Goal: Task Accomplishment & Management: Manage account settings

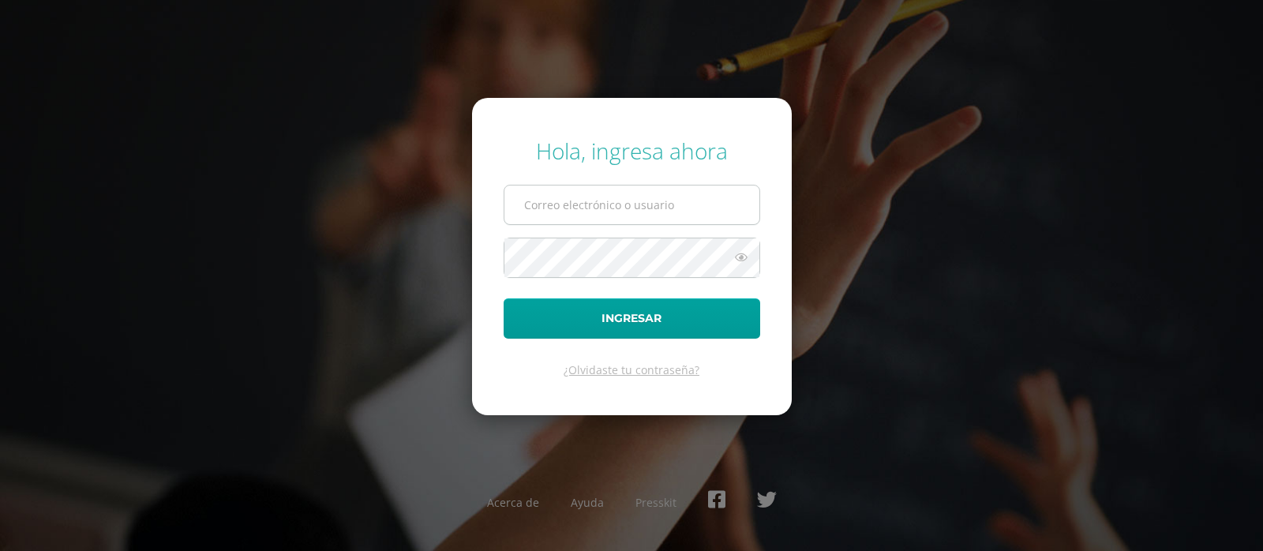
click at [582, 196] on input "text" at bounding box center [631, 204] width 255 height 39
type input "blancaantillon@hotmail.com"
click at [503, 298] on button "Ingresar" at bounding box center [631, 318] width 256 height 40
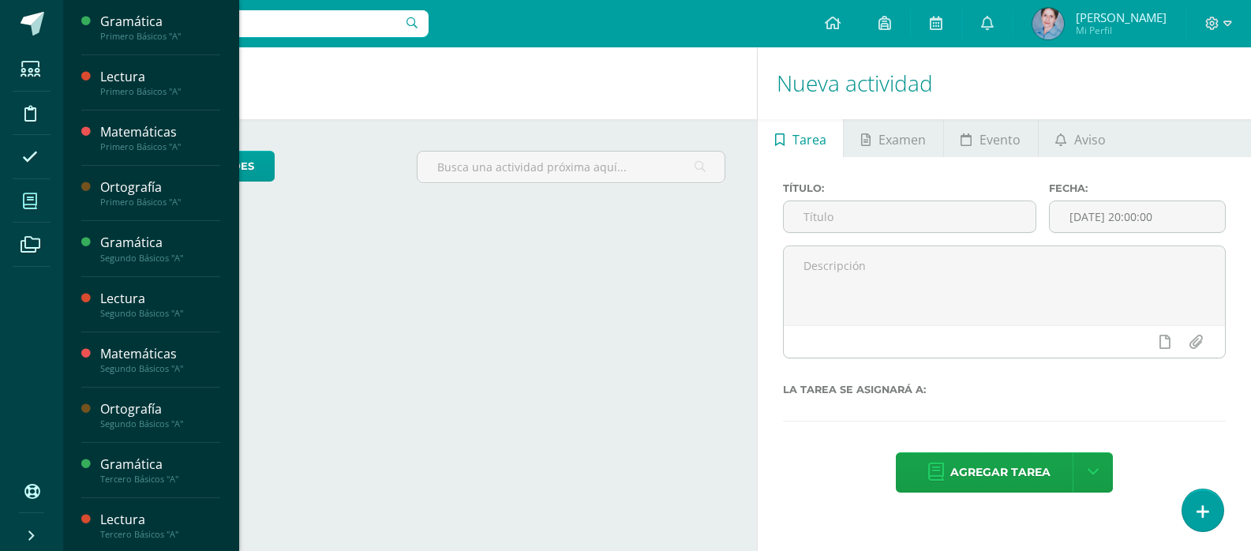
click at [33, 199] on icon at bounding box center [30, 201] width 14 height 16
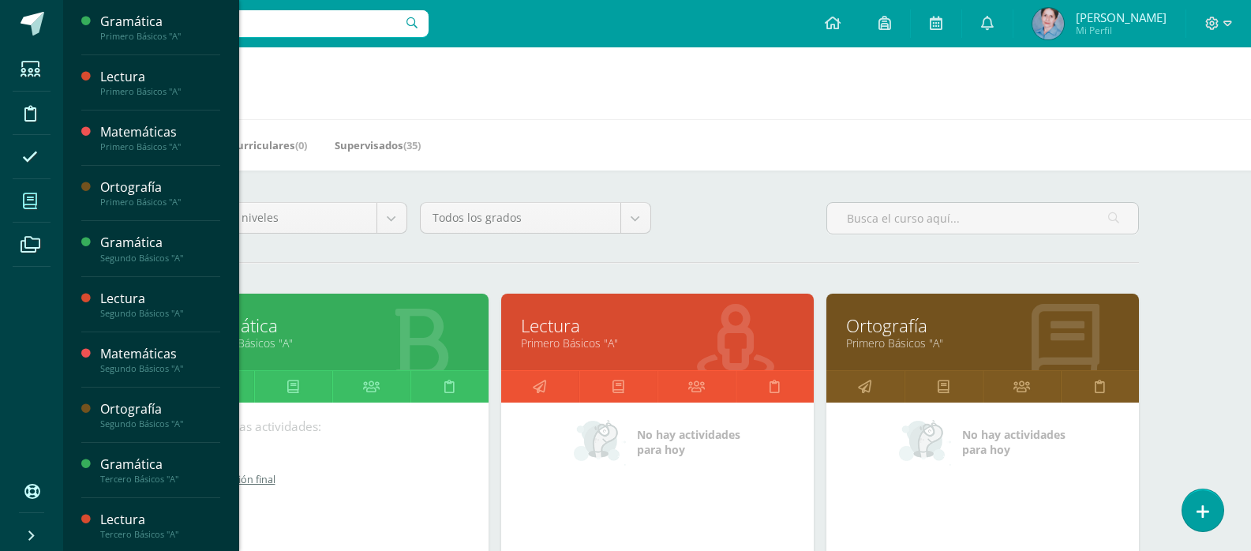
click at [294, 326] on link "Gramática" at bounding box center [332, 325] width 273 height 24
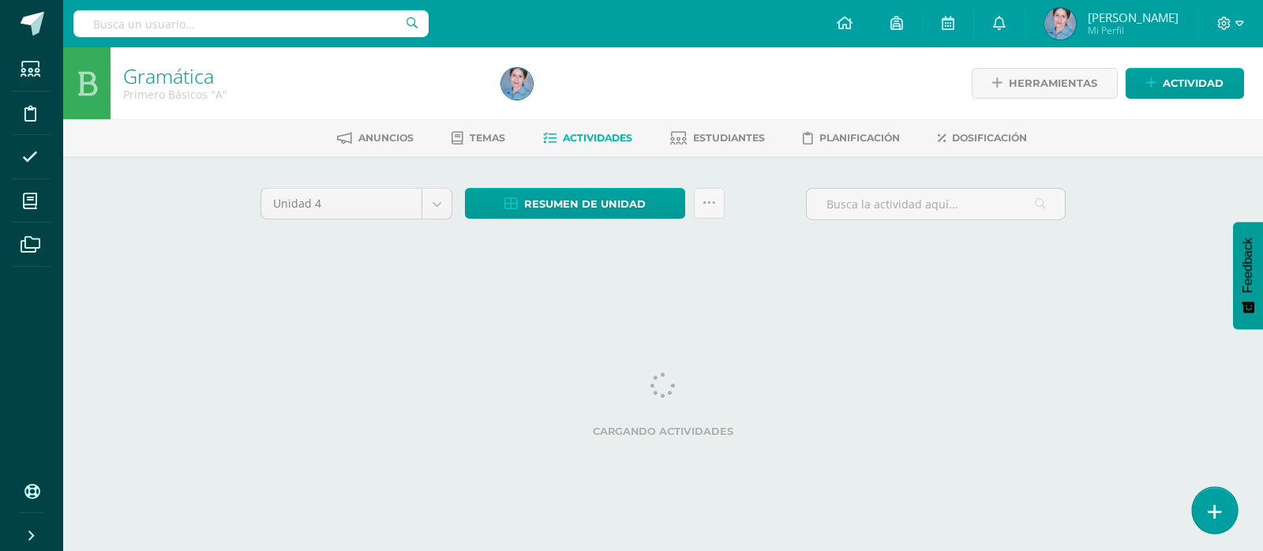
click at [1214, 509] on icon at bounding box center [1214, 512] width 14 height 18
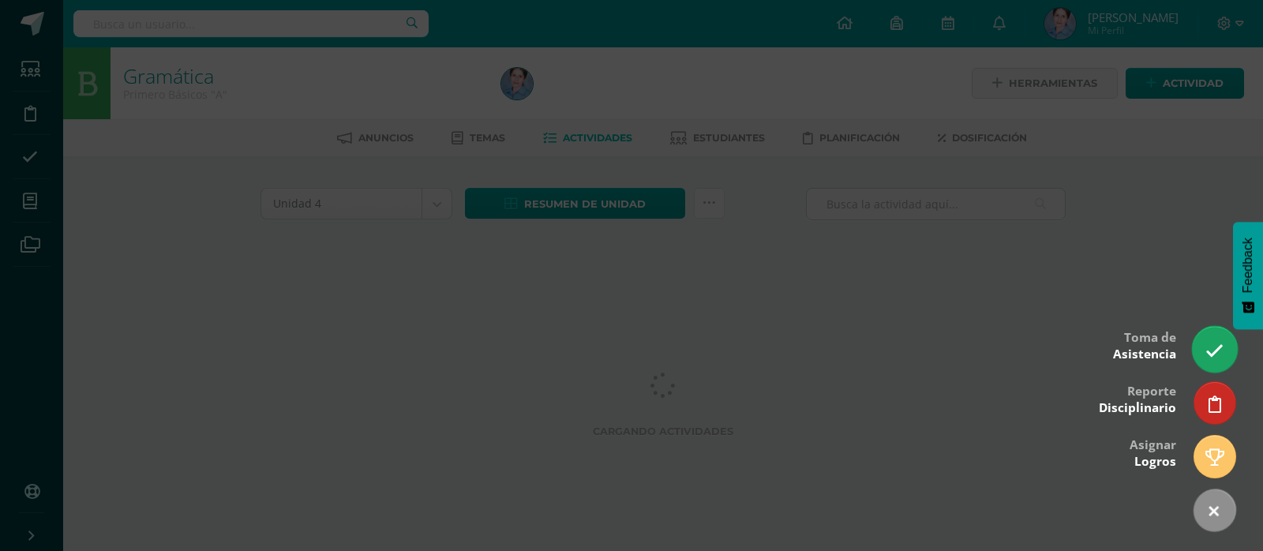
click at [1214, 350] on icon at bounding box center [1214, 351] width 18 height 18
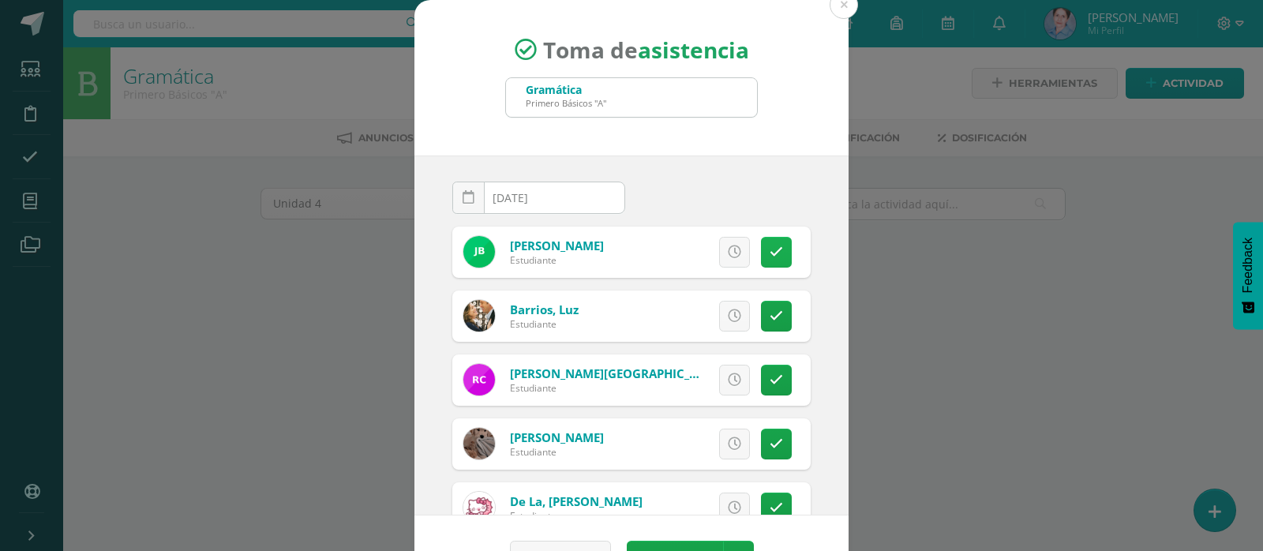
click at [769, 249] on icon at bounding box center [775, 251] width 13 height 13
click at [772, 251] on icon at bounding box center [776, 251] width 9 height 13
click at [769, 319] on icon at bounding box center [775, 315] width 13 height 13
click at [772, 319] on icon at bounding box center [776, 315] width 9 height 13
click at [769, 378] on icon at bounding box center [775, 379] width 13 height 13
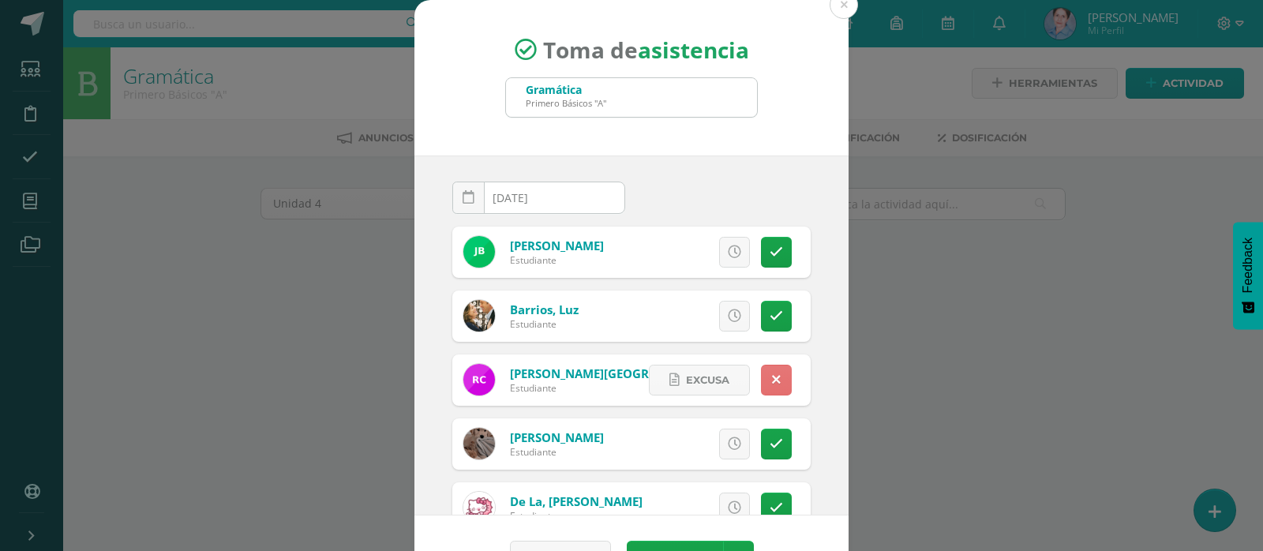
click at [772, 378] on icon at bounding box center [776, 379] width 9 height 13
click at [769, 443] on icon at bounding box center [775, 443] width 13 height 13
click at [772, 442] on icon at bounding box center [776, 443] width 9 height 13
click at [769, 502] on icon at bounding box center [775, 507] width 13 height 13
click at [772, 502] on icon at bounding box center [776, 507] width 9 height 13
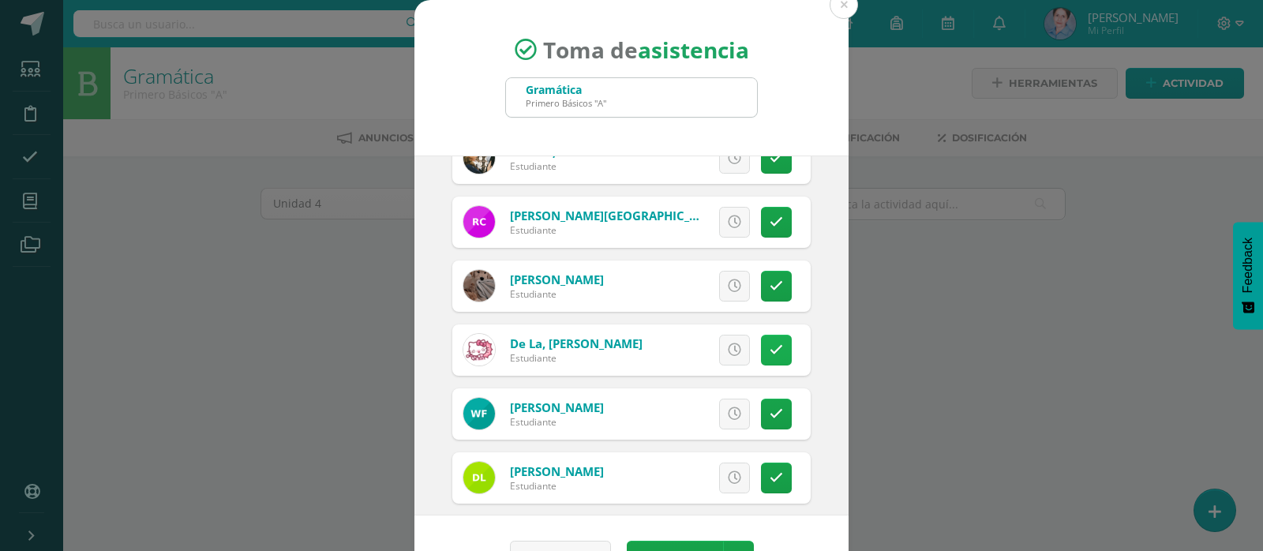
scroll to position [316, 0]
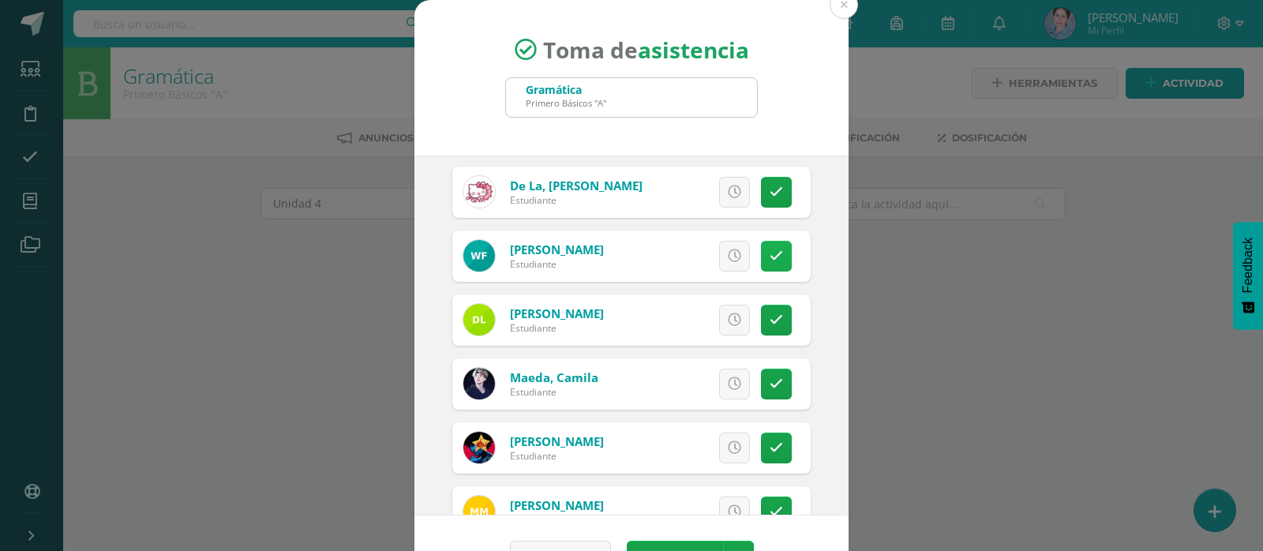
click at [769, 253] on icon at bounding box center [775, 255] width 13 height 13
click at [772, 253] on icon at bounding box center [776, 255] width 9 height 13
click at [769, 315] on icon at bounding box center [775, 319] width 13 height 13
click at [772, 315] on icon at bounding box center [776, 319] width 9 height 13
click at [769, 380] on icon at bounding box center [775, 383] width 13 height 13
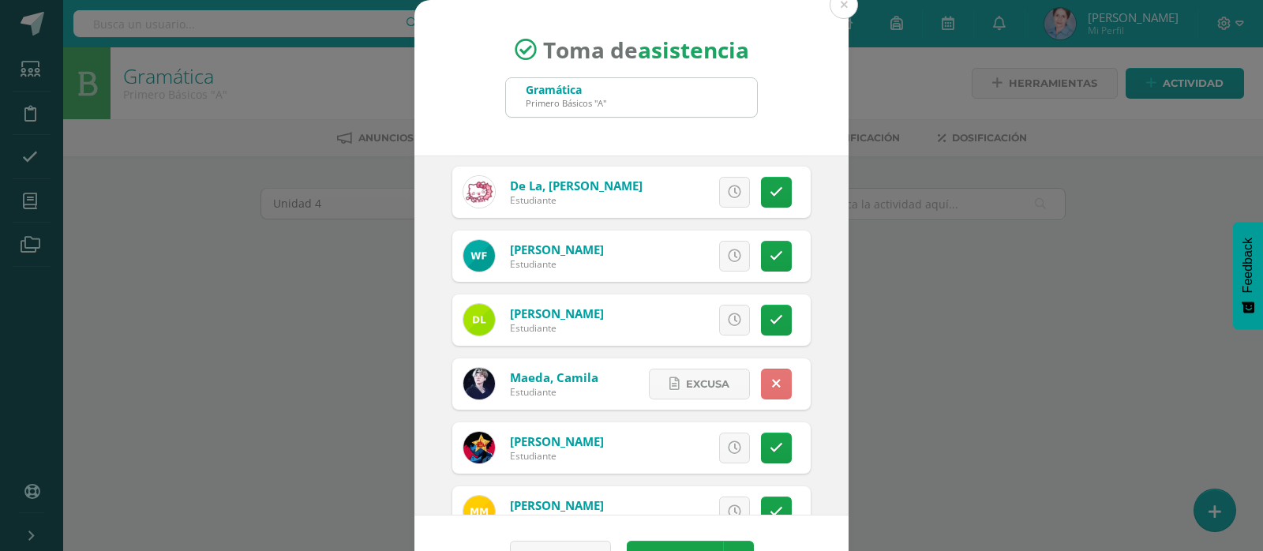
click at [772, 380] on icon at bounding box center [776, 383] width 9 height 13
click at [769, 442] on icon at bounding box center [775, 447] width 13 height 13
click at [772, 442] on icon at bounding box center [776, 447] width 9 height 13
click at [769, 505] on icon at bounding box center [775, 511] width 13 height 13
click at [772, 505] on icon at bounding box center [776, 511] width 9 height 13
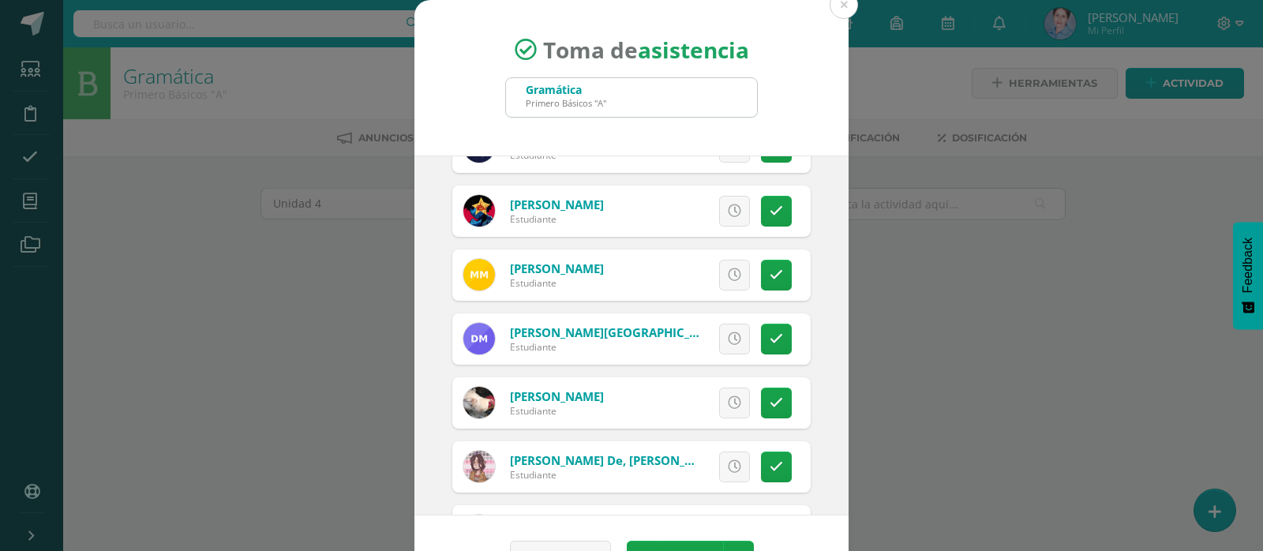
scroll to position [631, 0]
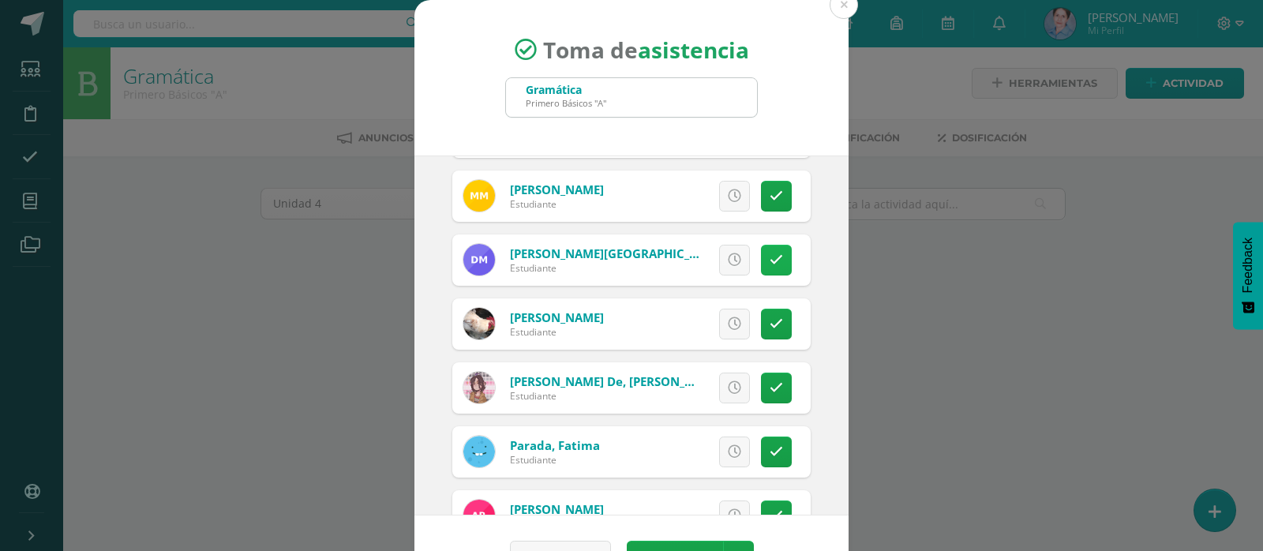
click at [769, 256] on icon at bounding box center [775, 259] width 13 height 13
click at [772, 256] on icon at bounding box center [776, 259] width 9 height 13
click at [769, 319] on icon at bounding box center [775, 323] width 13 height 13
click at [762, 319] on link at bounding box center [776, 324] width 31 height 31
click at [769, 387] on icon at bounding box center [775, 387] width 13 height 13
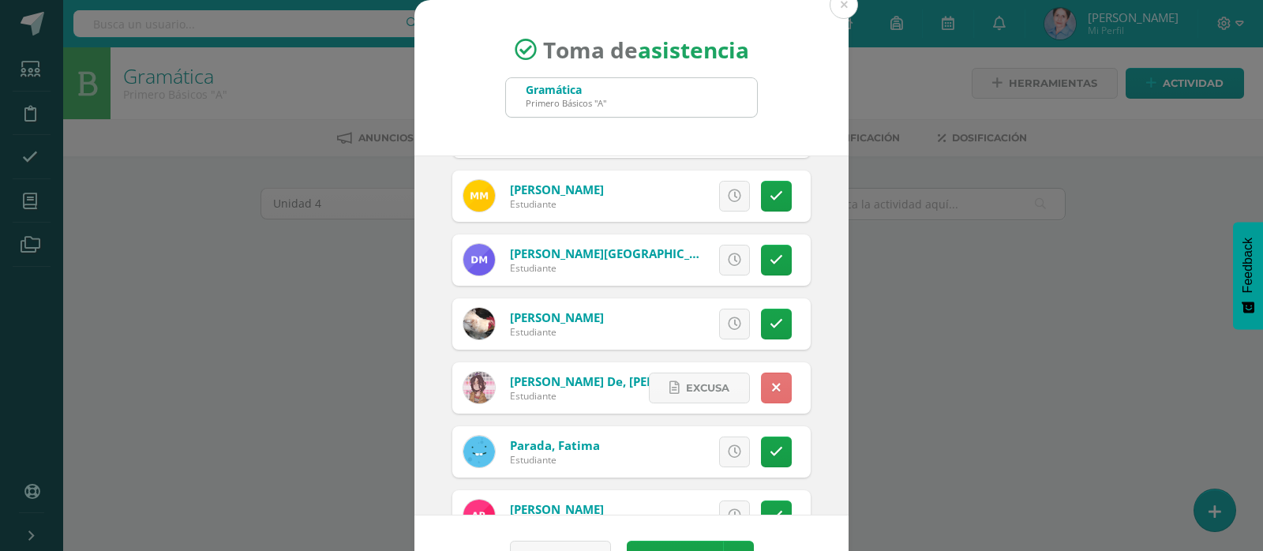
click at [772, 387] on icon at bounding box center [776, 387] width 9 height 13
click at [769, 452] on icon at bounding box center [775, 451] width 13 height 13
click at [772, 452] on icon at bounding box center [776, 451] width 9 height 13
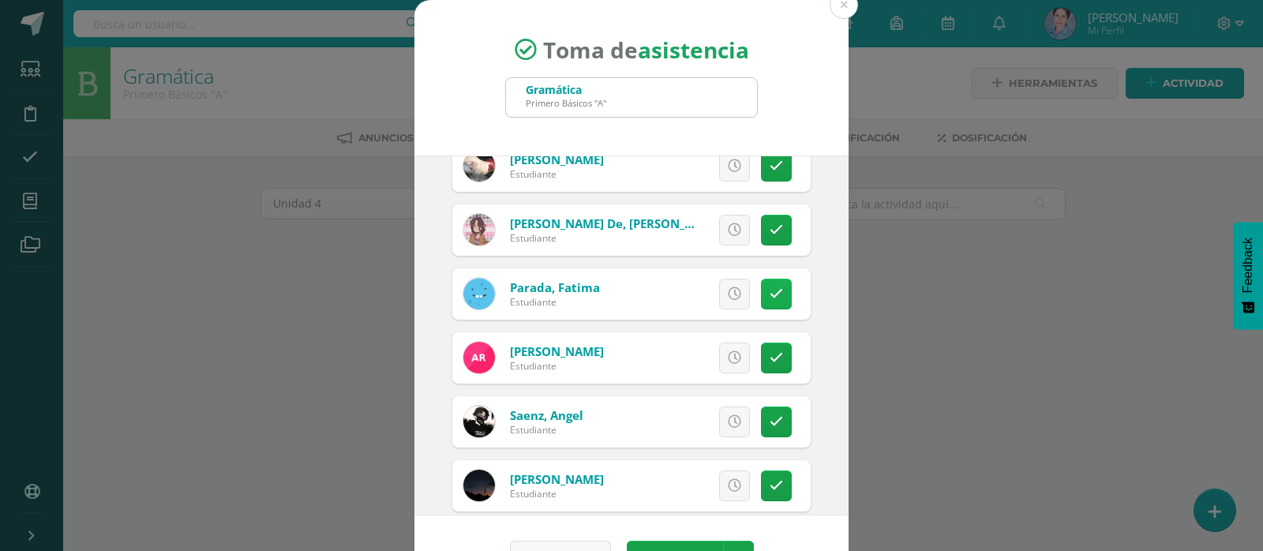
scroll to position [868, 0]
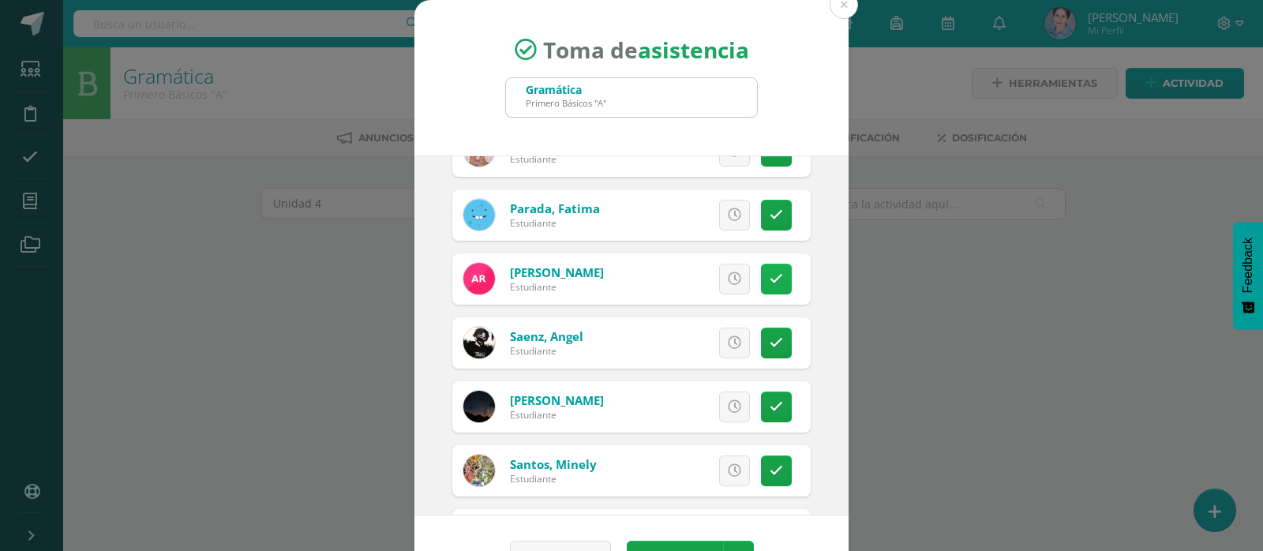
click at [769, 275] on icon at bounding box center [775, 278] width 13 height 13
click at [772, 275] on icon at bounding box center [776, 278] width 9 height 13
click at [769, 339] on icon at bounding box center [775, 342] width 13 height 13
click at [772, 339] on icon at bounding box center [776, 342] width 9 height 13
click at [769, 400] on icon at bounding box center [775, 406] width 13 height 13
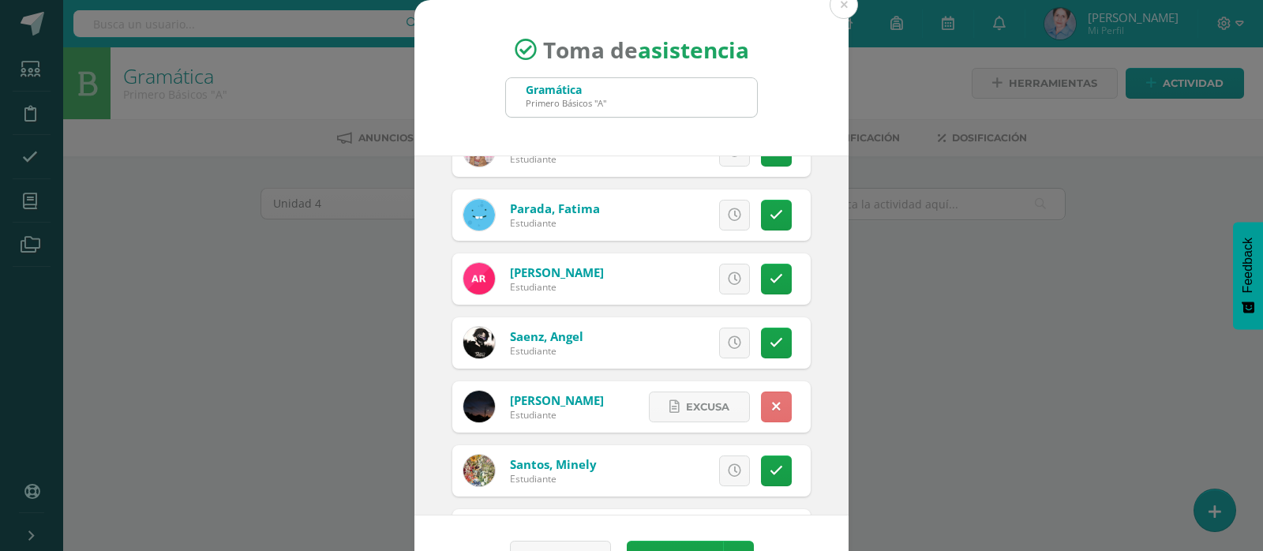
click at [762, 400] on link at bounding box center [776, 406] width 31 height 31
click at [769, 471] on icon at bounding box center [775, 470] width 13 height 13
click at [772, 471] on icon at bounding box center [776, 470] width 9 height 13
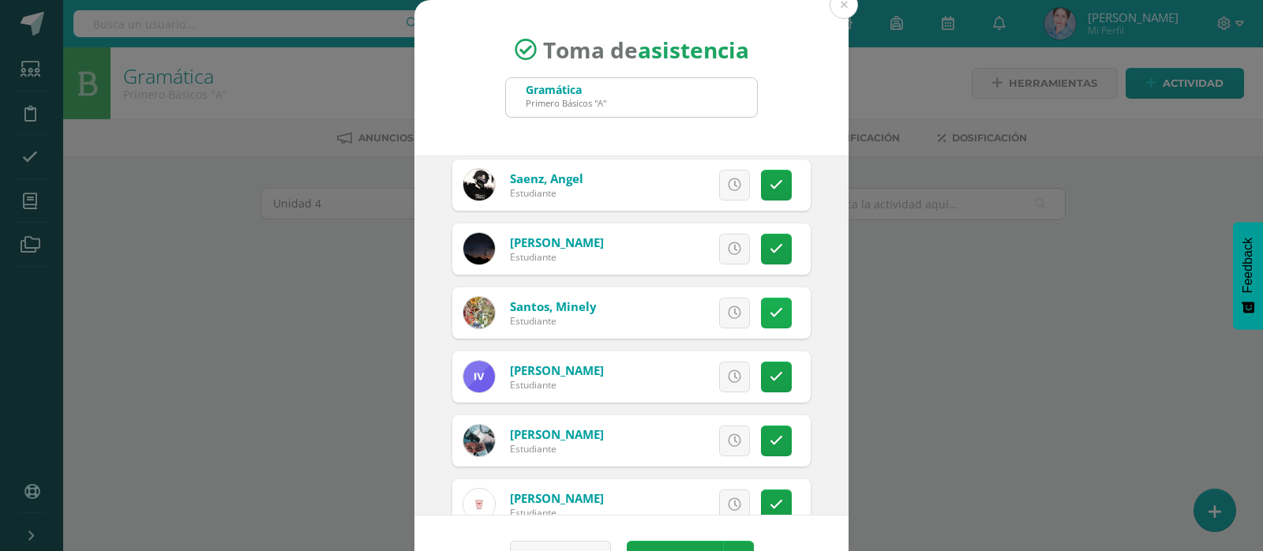
scroll to position [1105, 0]
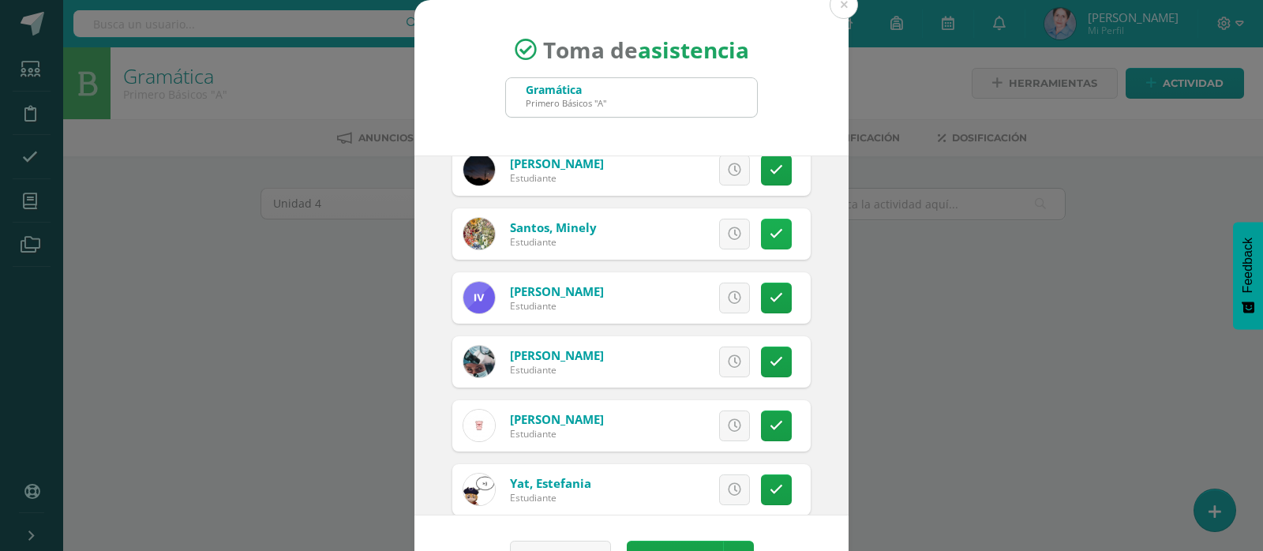
click at [765, 232] on link at bounding box center [776, 234] width 31 height 31
click at [767, 231] on link at bounding box center [776, 234] width 31 height 31
click at [769, 292] on icon at bounding box center [775, 297] width 13 height 13
click at [772, 292] on icon at bounding box center [776, 297] width 9 height 13
click at [769, 356] on icon at bounding box center [775, 361] width 13 height 13
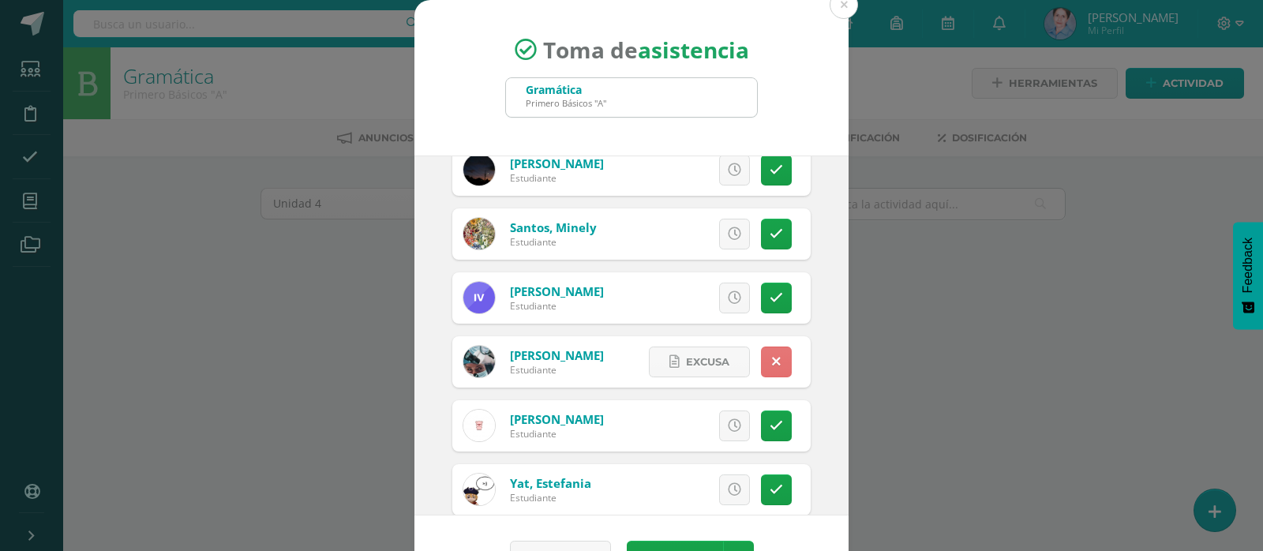
click at [772, 356] on icon at bounding box center [776, 361] width 9 height 13
click at [769, 420] on icon at bounding box center [775, 425] width 13 height 13
click at [772, 421] on icon at bounding box center [776, 425] width 9 height 13
click at [761, 481] on link at bounding box center [776, 489] width 31 height 31
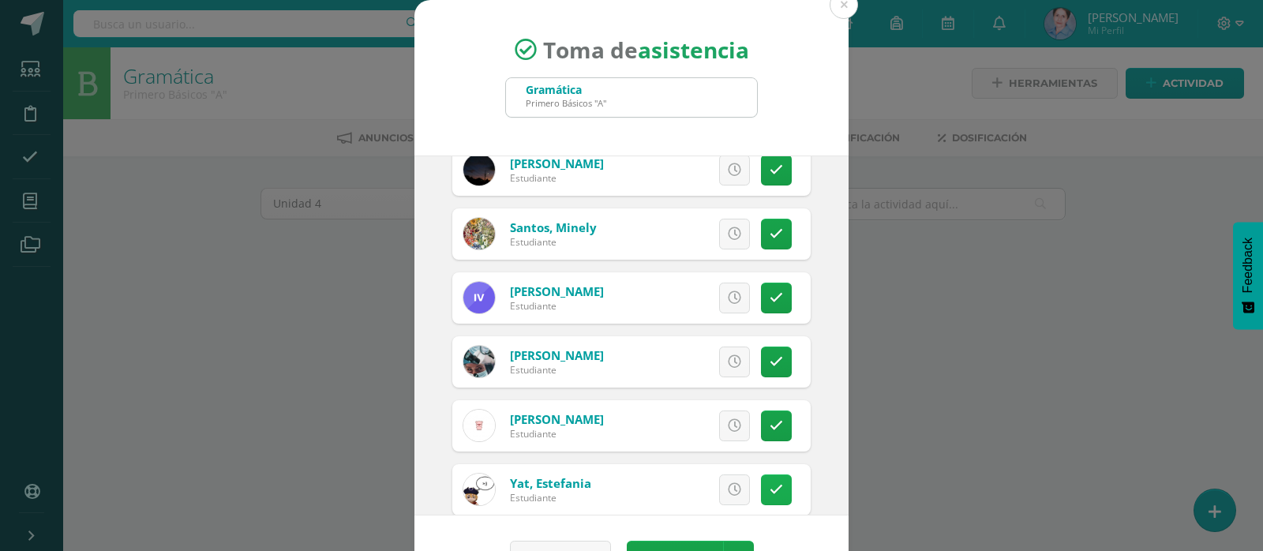
click at [769, 483] on icon at bounding box center [775, 489] width 13 height 13
click at [772, 483] on icon at bounding box center [776, 489] width 9 height 13
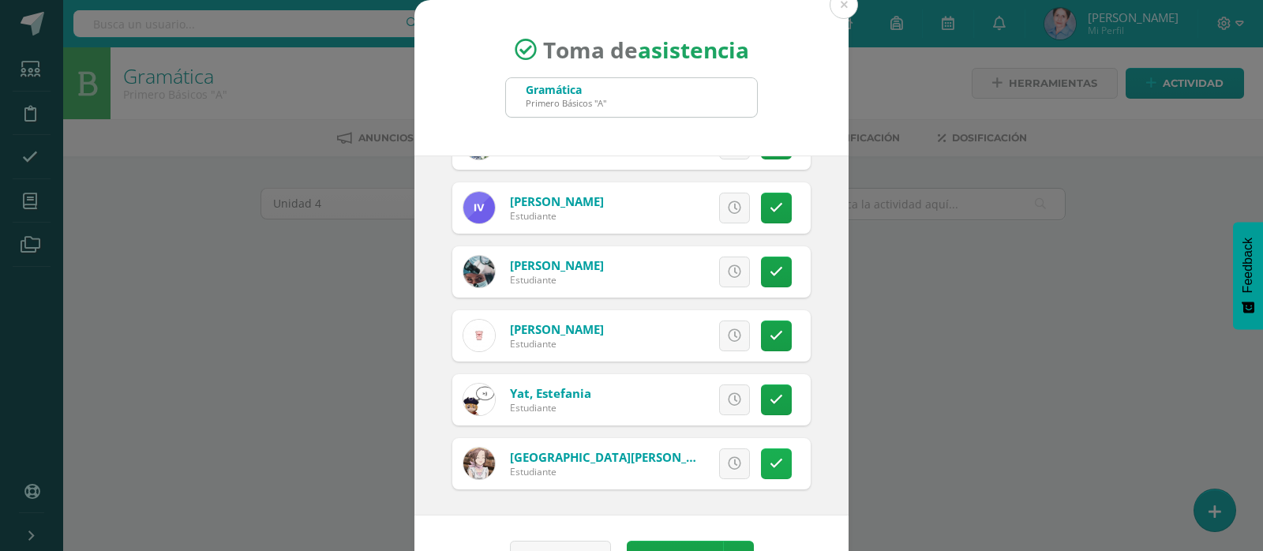
click at [769, 465] on icon at bounding box center [775, 463] width 13 height 13
click at [772, 465] on icon at bounding box center [776, 463] width 9 height 13
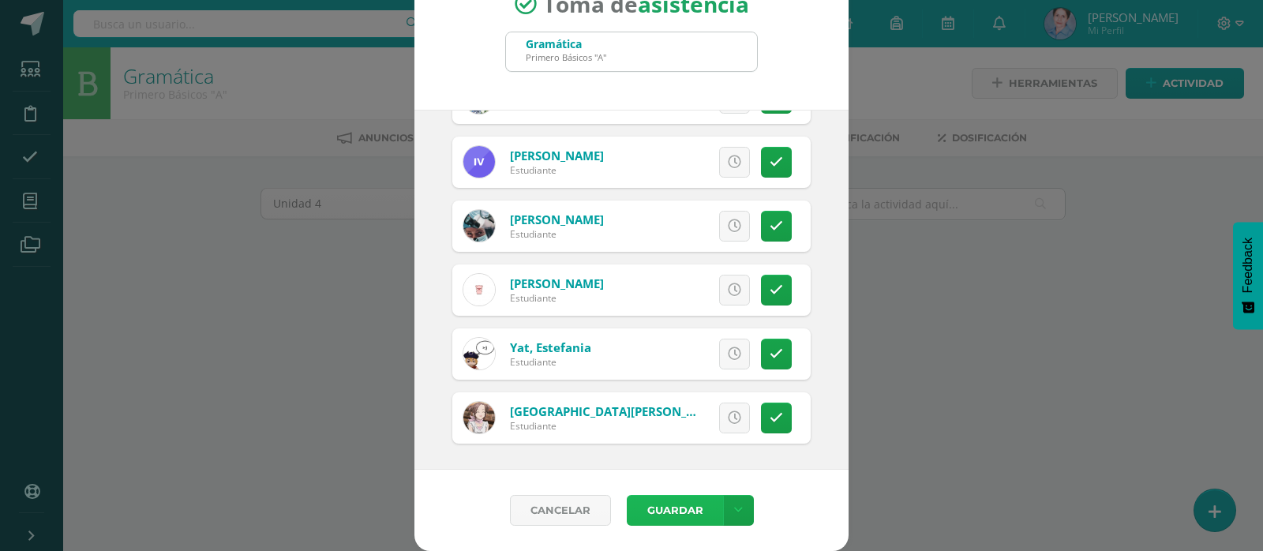
click at [673, 511] on button "Guardar" at bounding box center [675, 510] width 96 height 31
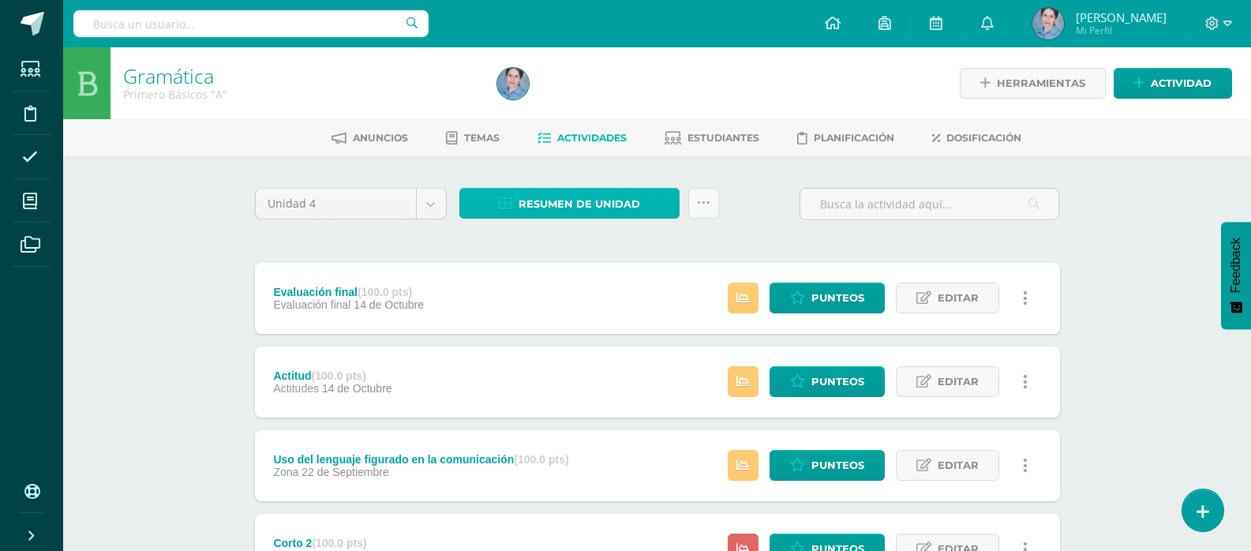
click at [505, 204] on icon at bounding box center [505, 203] width 13 height 13
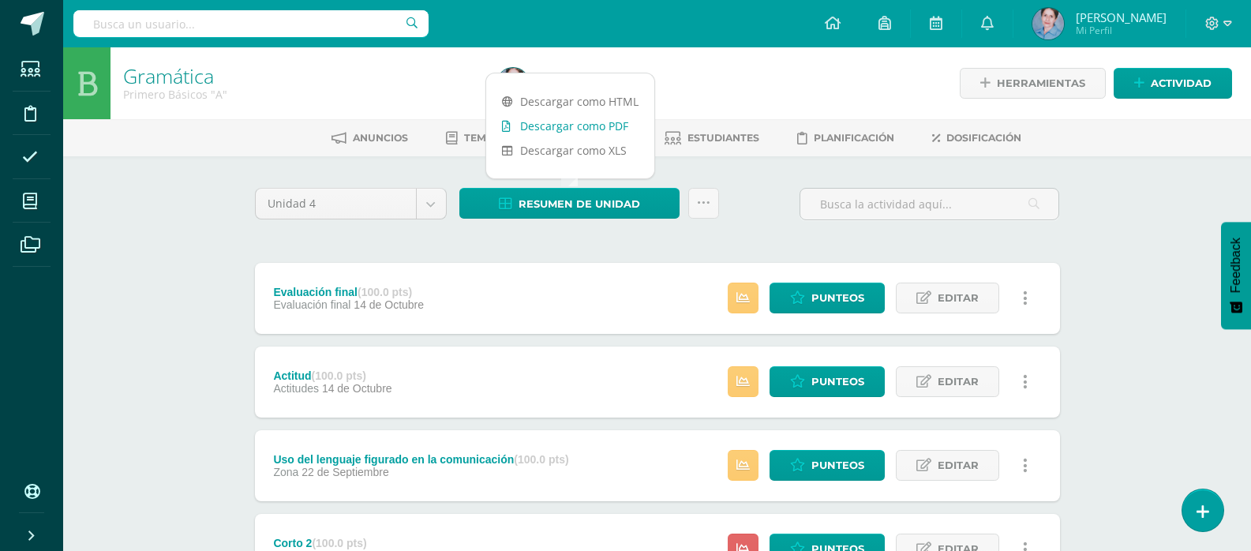
click at [507, 125] on icon at bounding box center [506, 126] width 9 height 11
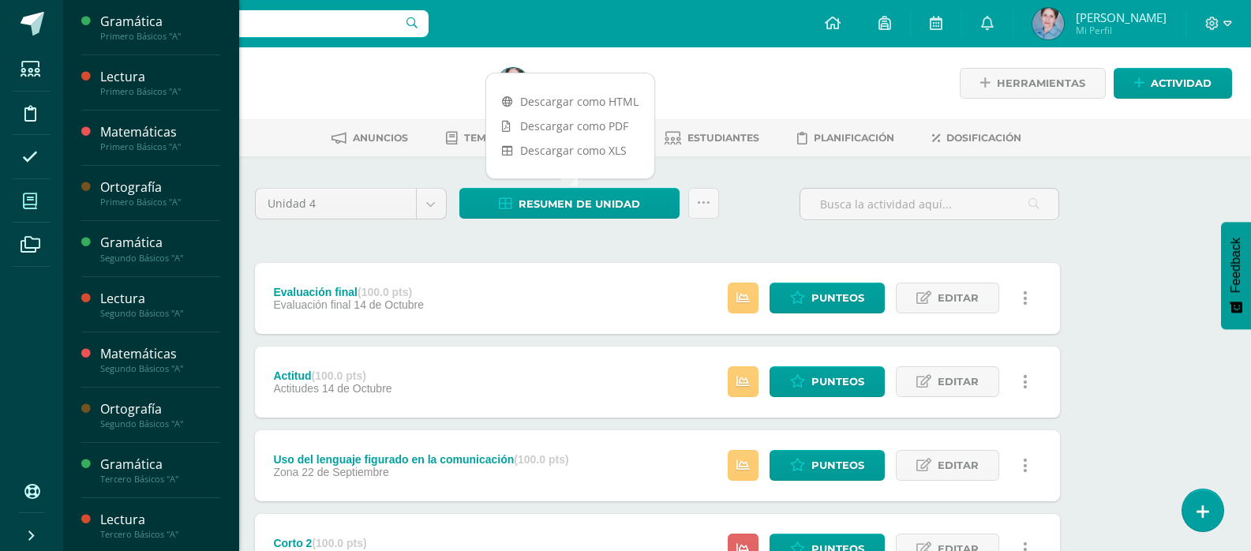
click at [26, 200] on icon at bounding box center [30, 201] width 14 height 16
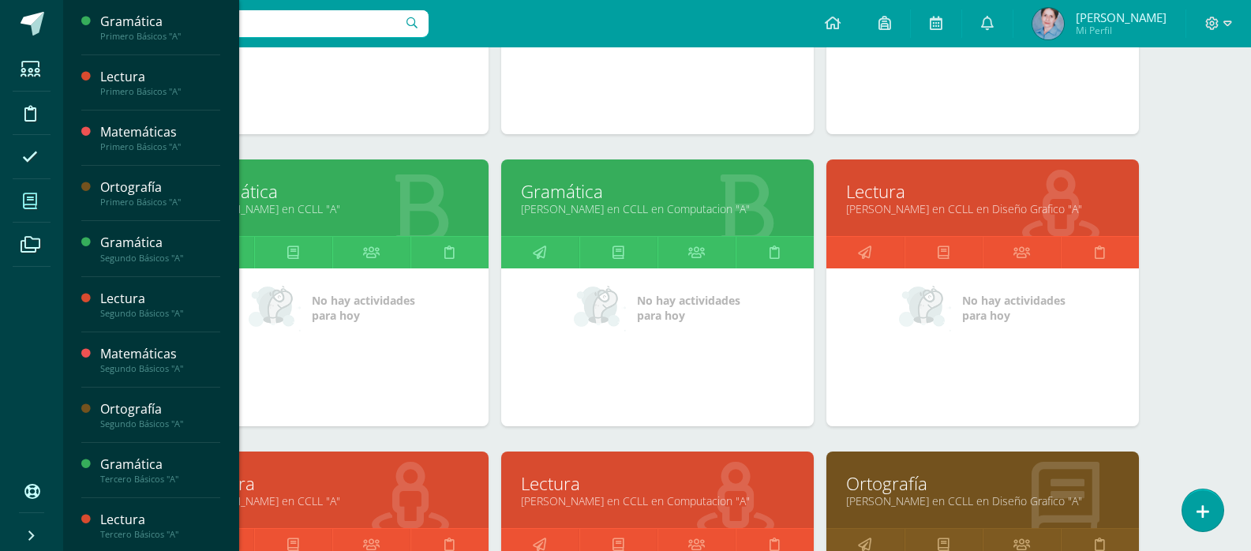
scroll to position [2628, 0]
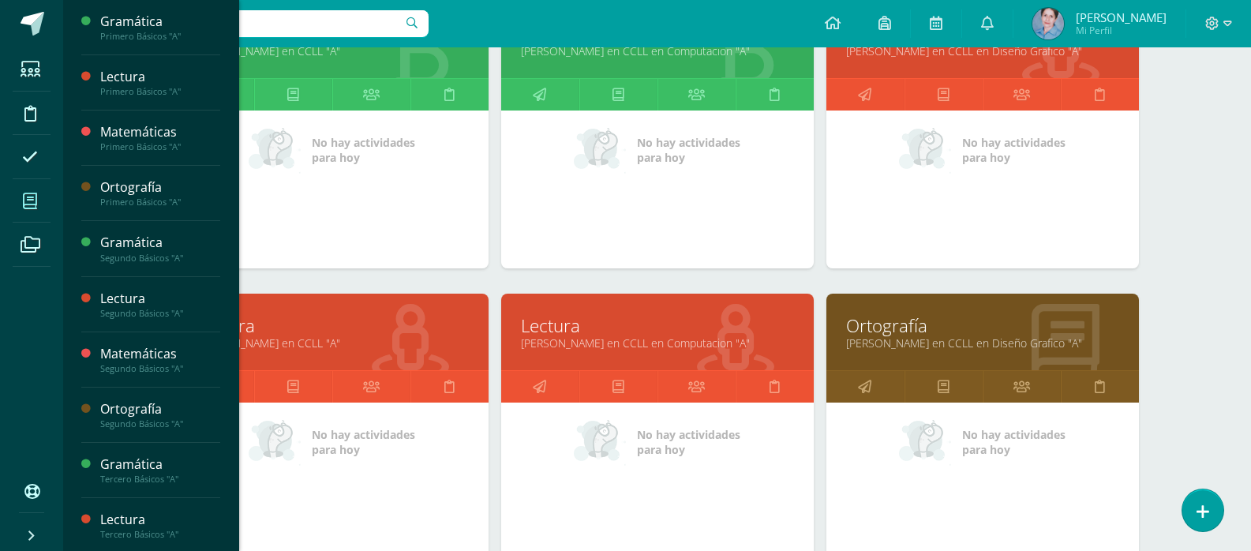
click at [260, 341] on link "[PERSON_NAME] en CCLL "A"" at bounding box center [332, 342] width 273 height 15
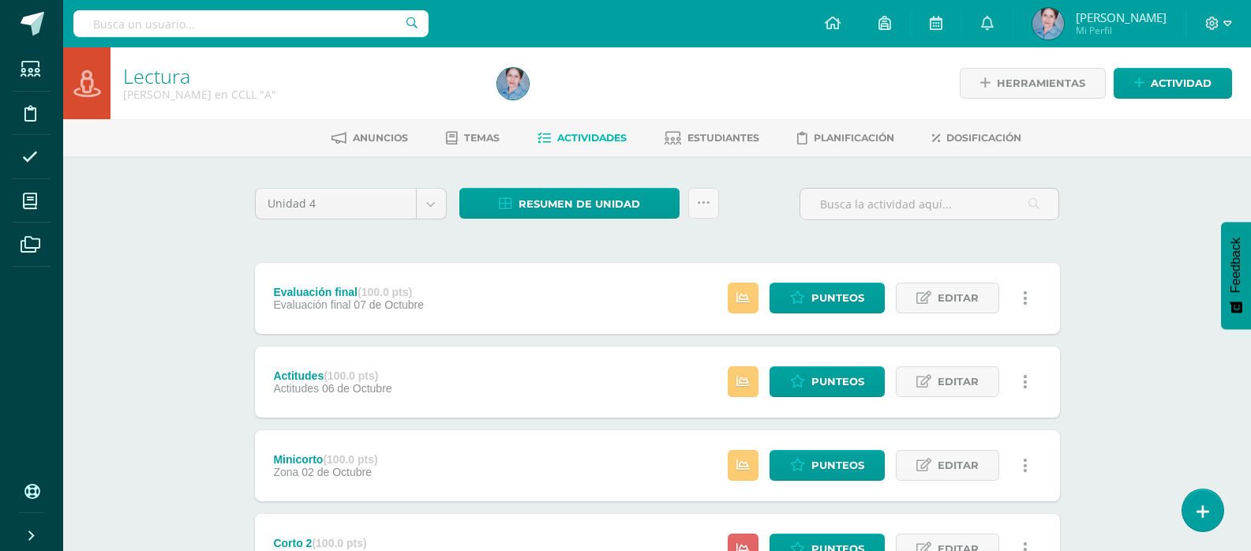
click at [1188, 231] on div "Lectura Quinto Bachillerato en CCLL "A" Herramientas Detalle de asistencias Act…" at bounding box center [657, 535] width 1188 height 977
click at [833, 295] on span "Punteos" at bounding box center [837, 297] width 53 height 29
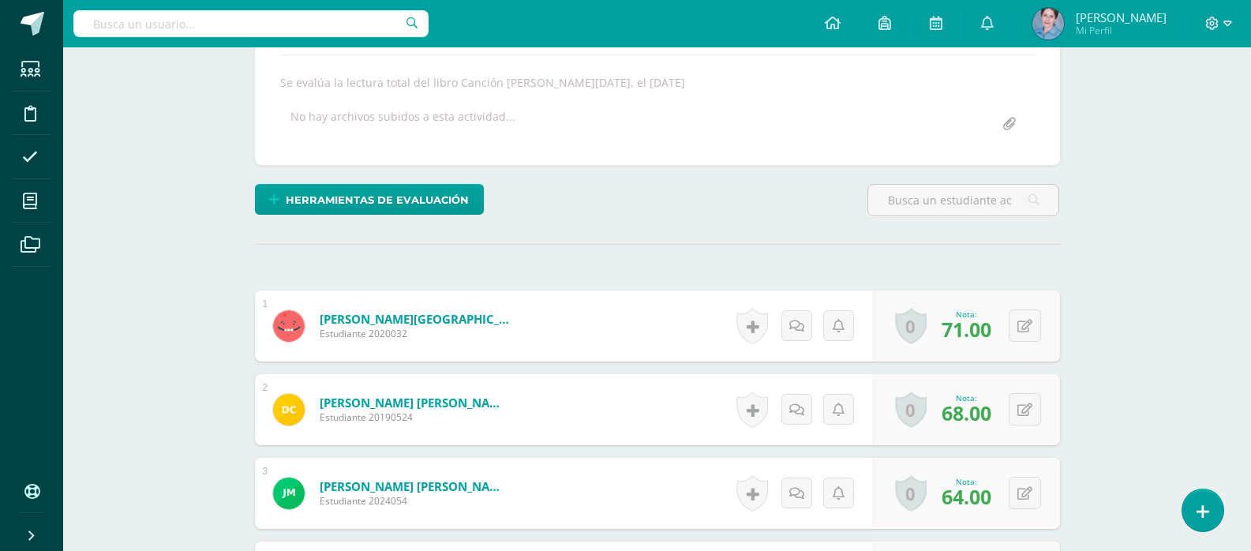
scroll to position [431, 0]
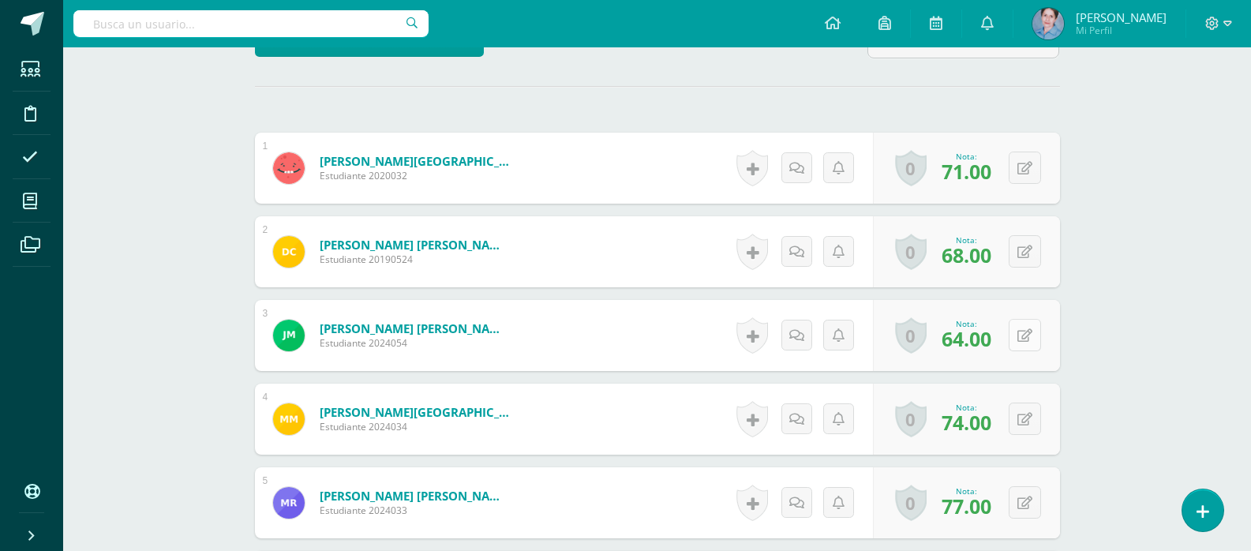
click at [1027, 335] on button at bounding box center [1024, 335] width 32 height 32
type input "84"
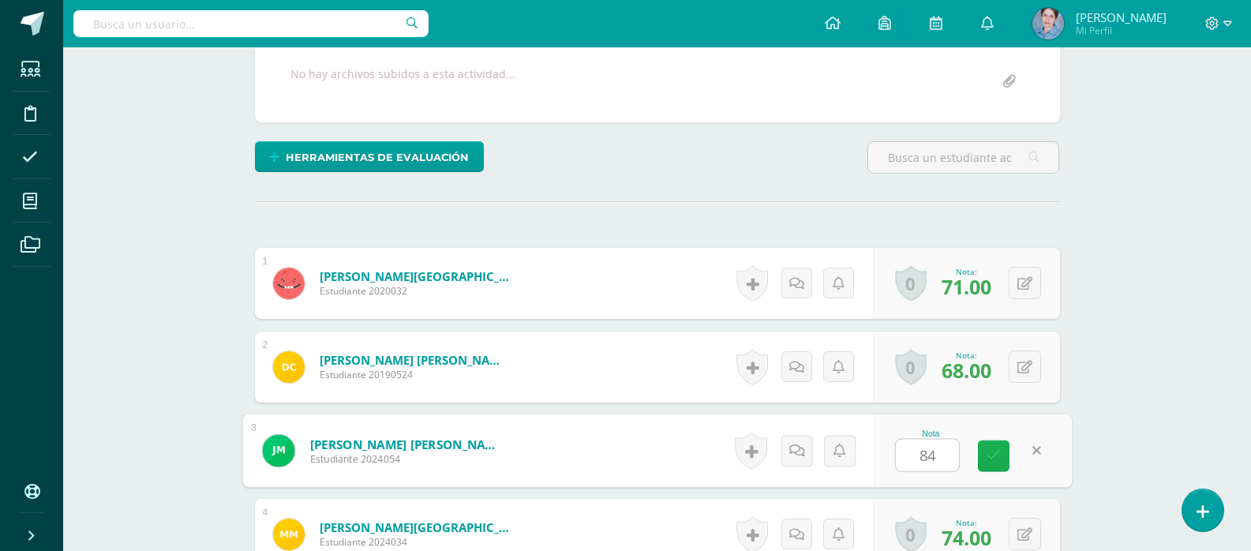
scroll to position [473, 0]
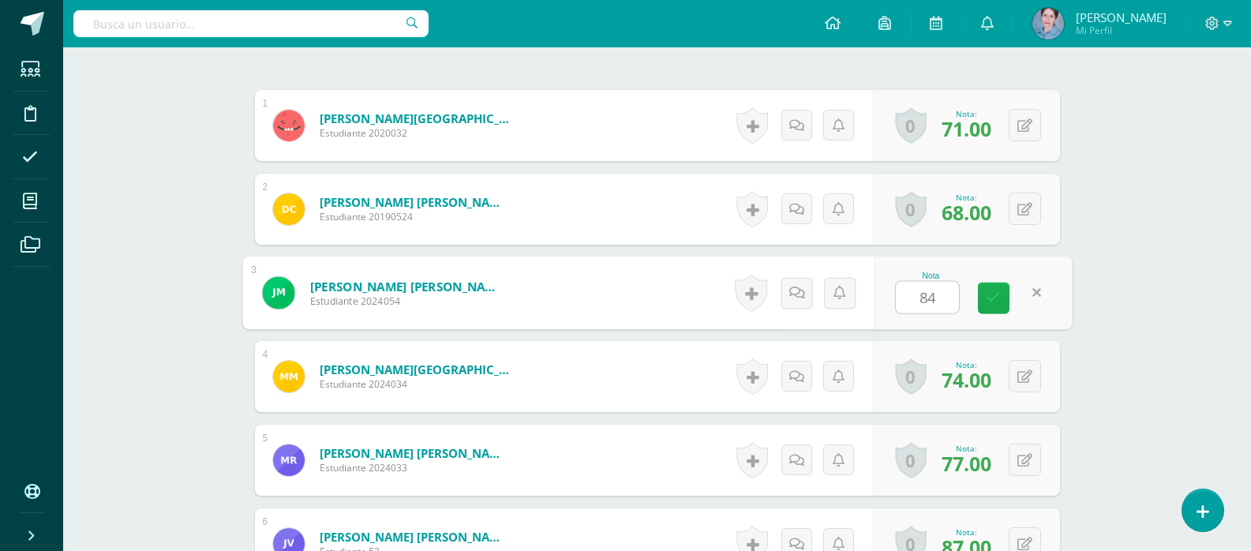
click at [995, 292] on icon at bounding box center [993, 297] width 14 height 13
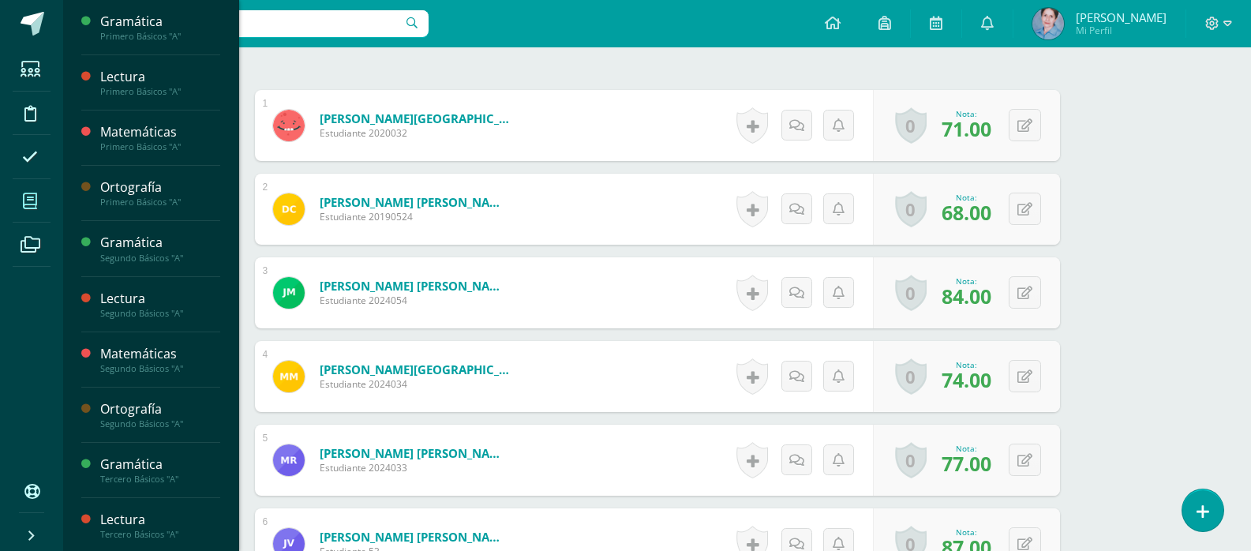
click at [31, 201] on icon at bounding box center [30, 201] width 14 height 16
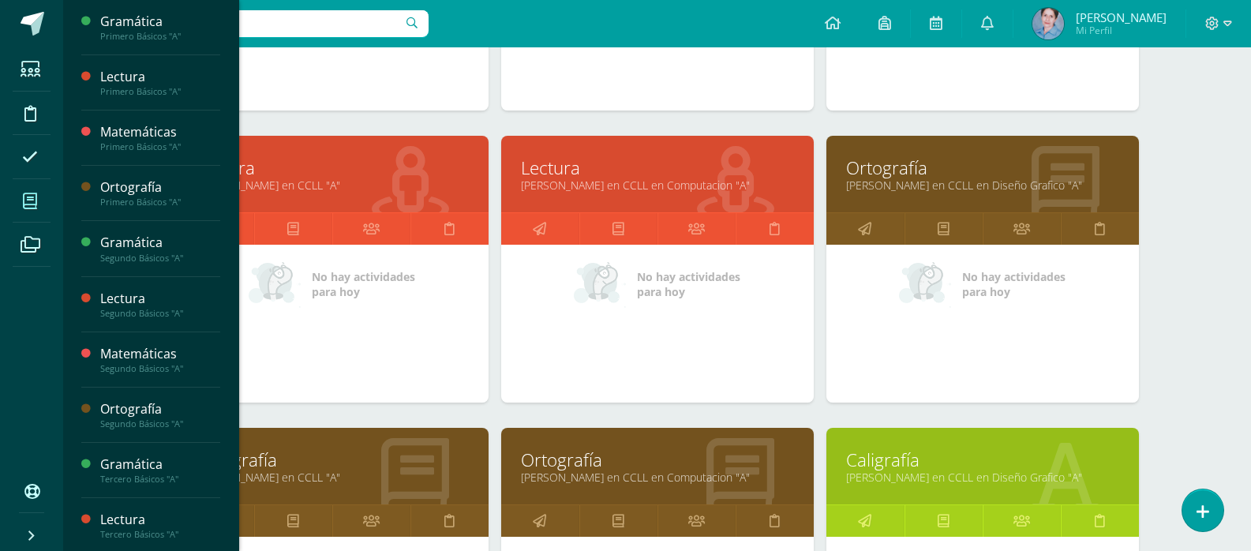
scroll to position [3101, 0]
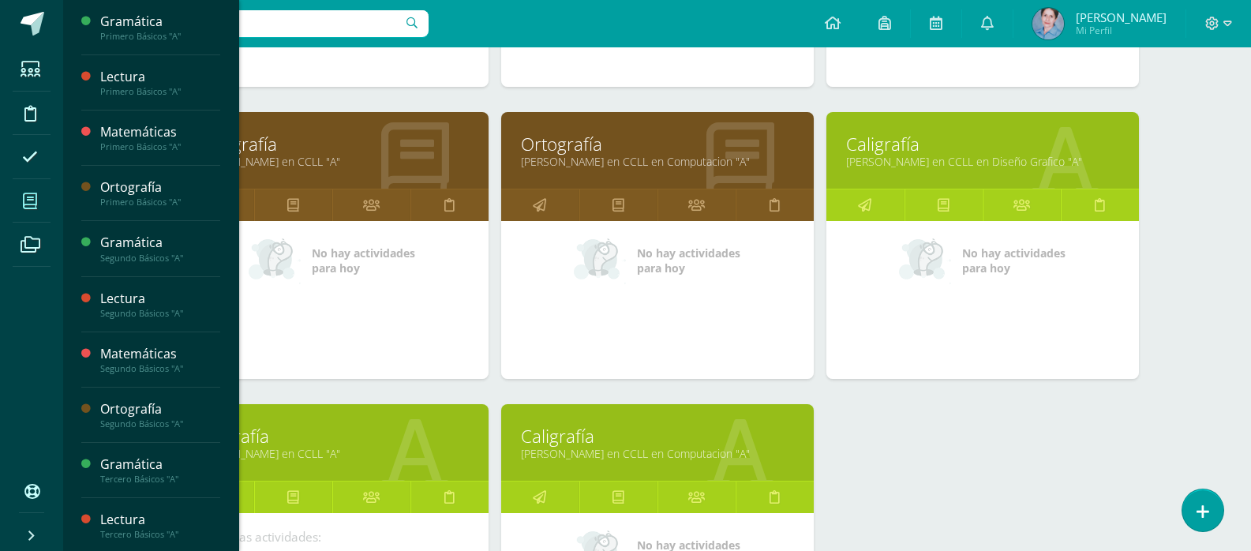
click at [269, 440] on link "Caligrafía" at bounding box center [332, 436] width 273 height 24
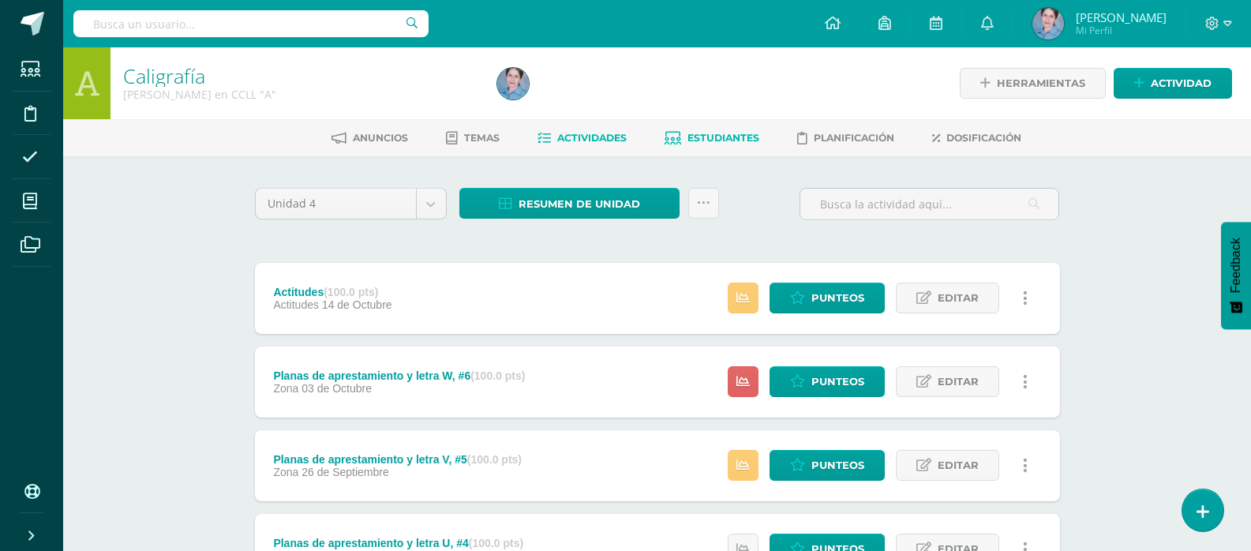
click at [705, 133] on span "Estudiantes" at bounding box center [723, 138] width 72 height 12
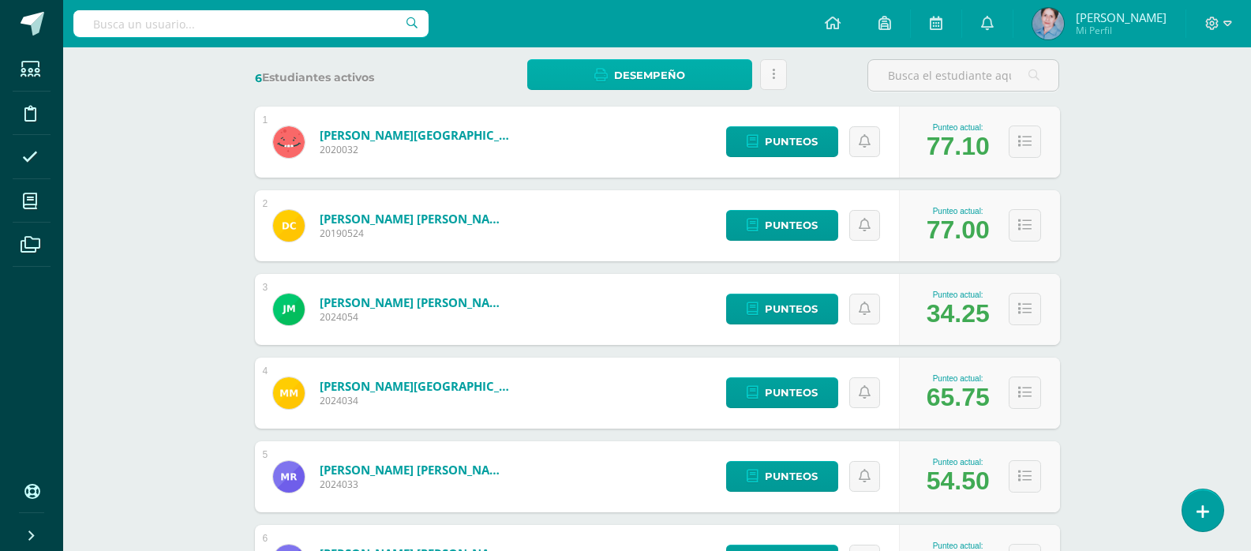
scroll to position [316, 0]
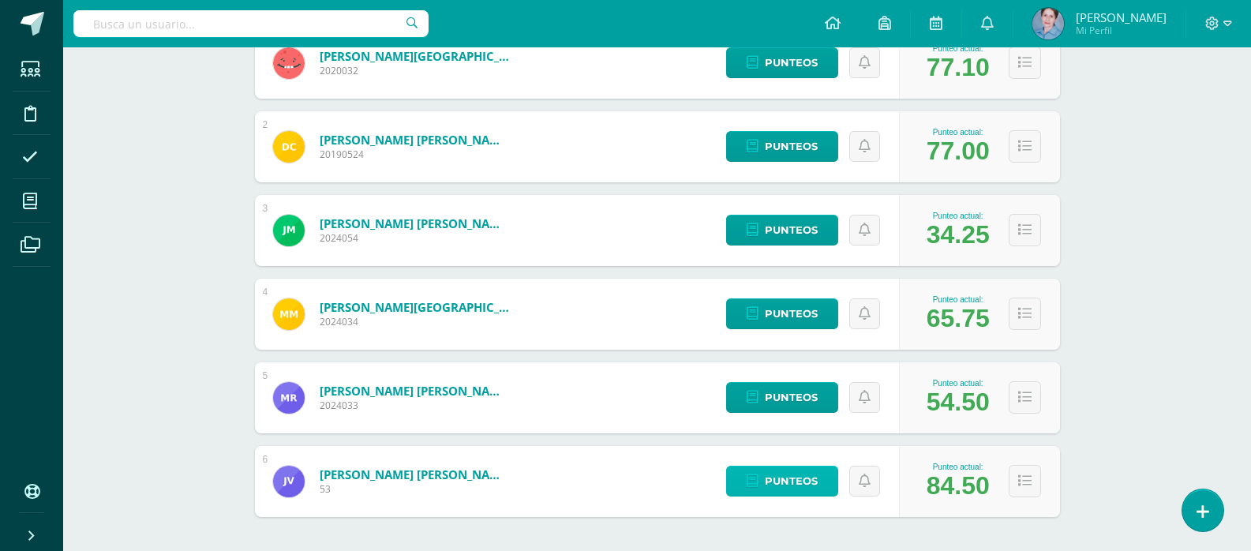
click at [784, 481] on span "Punteos" at bounding box center [791, 480] width 53 height 29
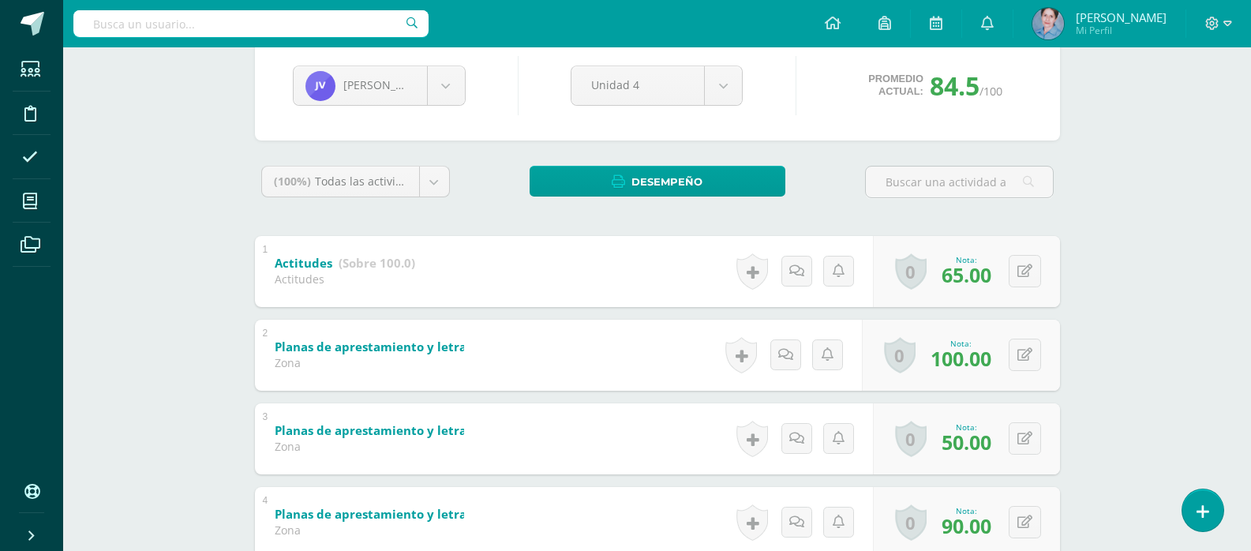
scroll to position [237, 0]
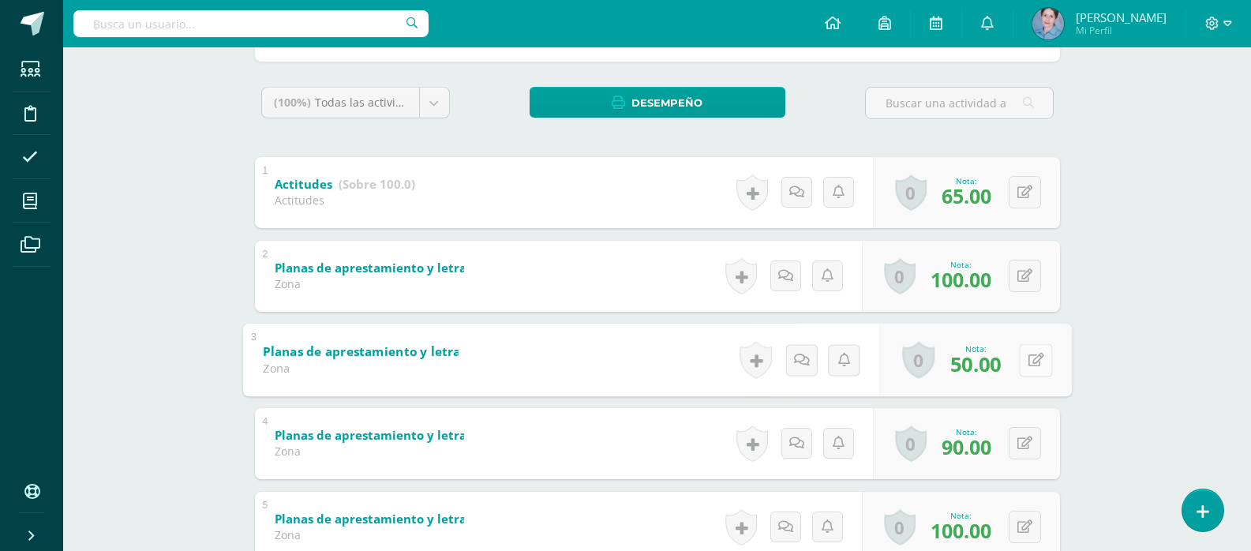
click at [1027, 357] on button at bounding box center [1035, 359] width 33 height 33
type input "70"
click at [995, 362] on icon at bounding box center [993, 364] width 14 height 13
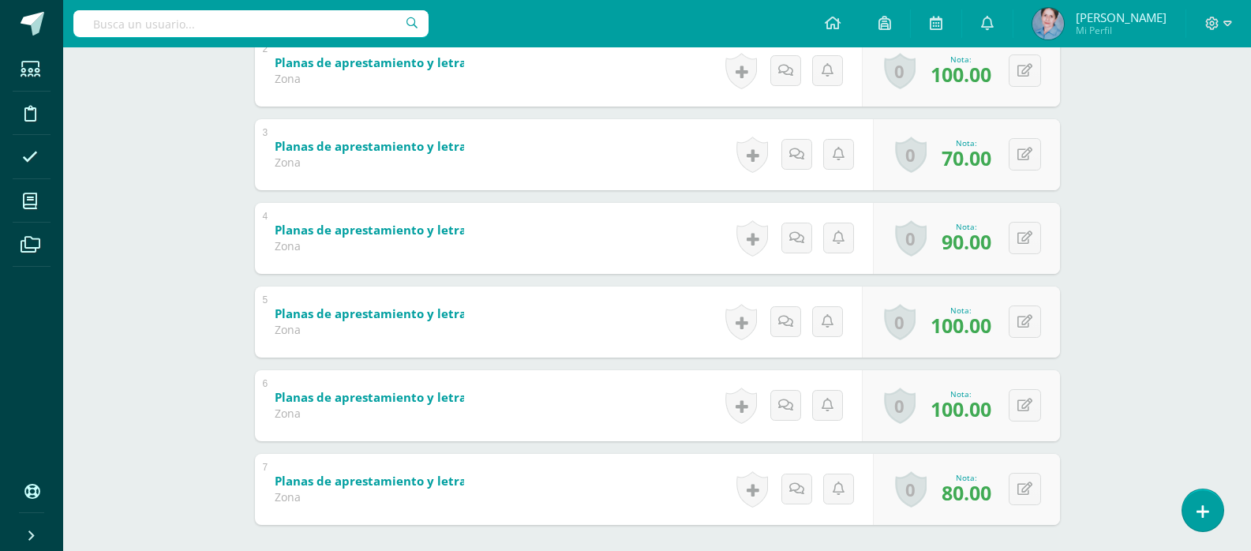
scroll to position [284, 0]
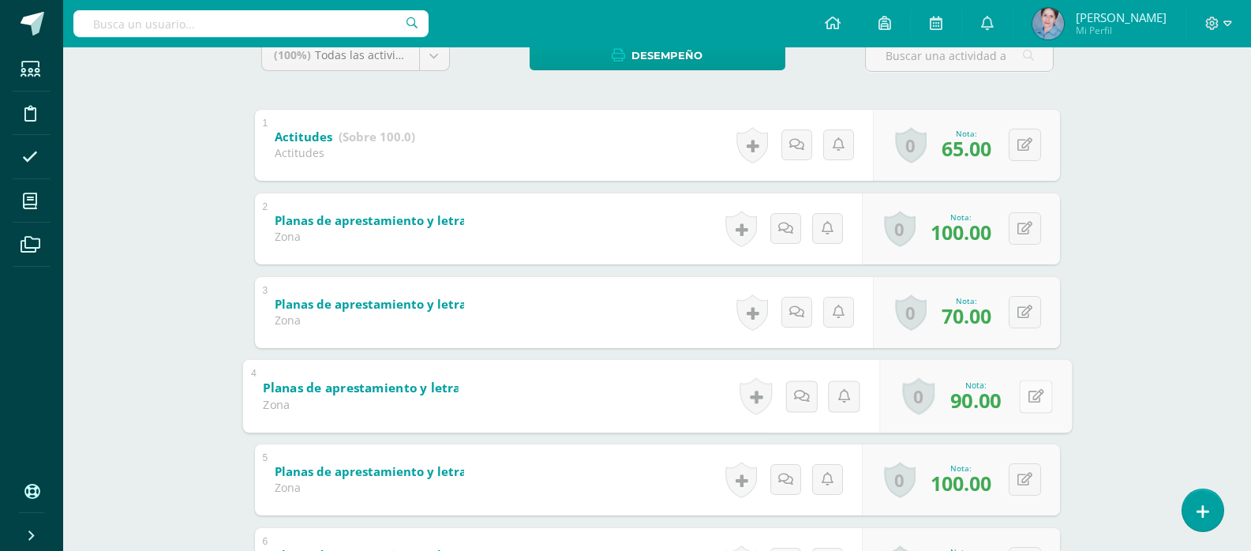
click at [1025, 393] on button at bounding box center [1035, 396] width 33 height 33
type input "100"
click at [995, 397] on icon at bounding box center [993, 401] width 14 height 13
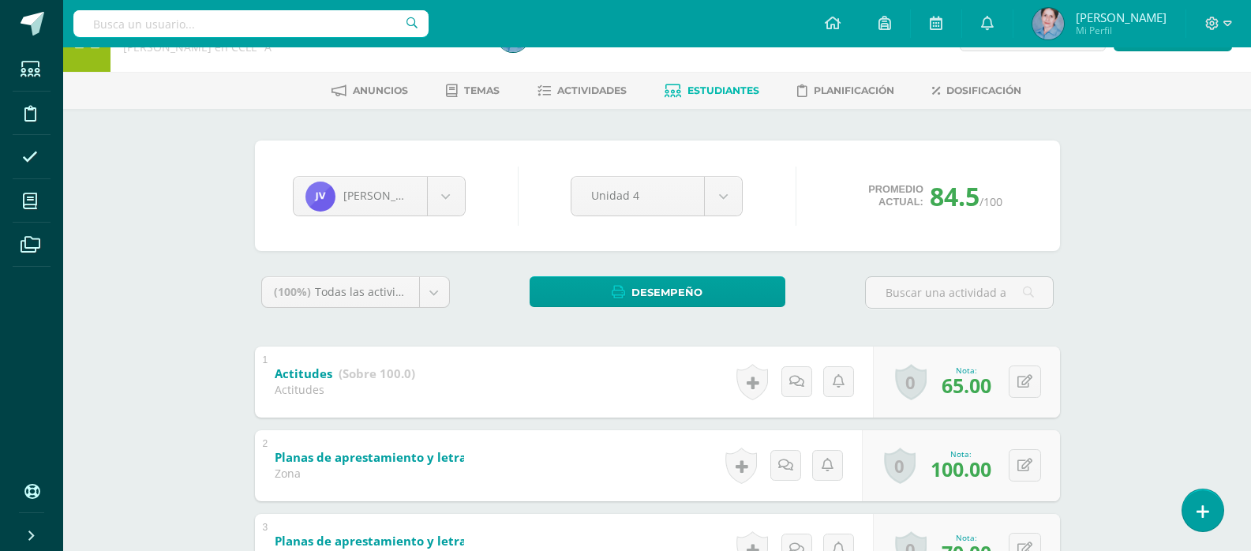
scroll to position [0, 0]
